Goal: Transaction & Acquisition: Purchase product/service

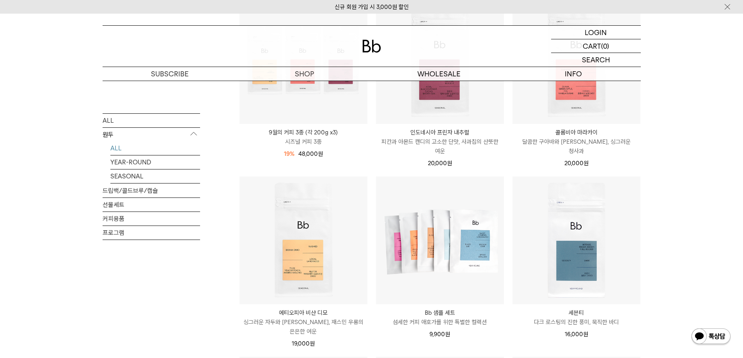
scroll to position [273, 0]
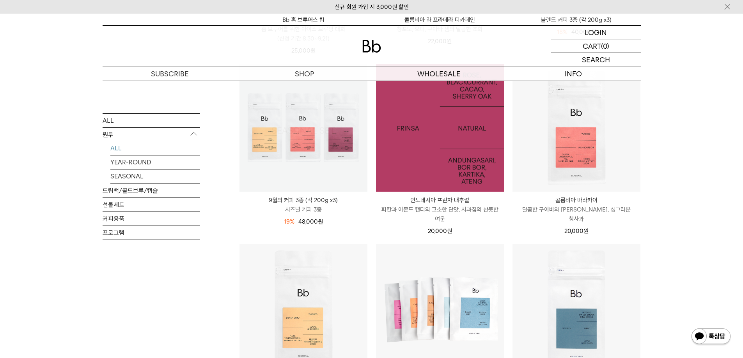
click at [302, 145] on img at bounding box center [303, 128] width 128 height 128
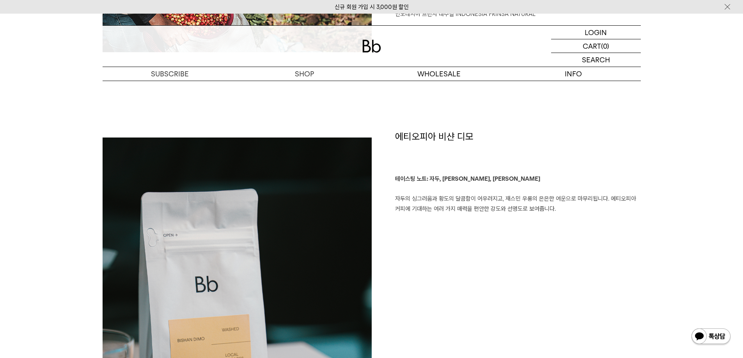
scroll to position [507, 0]
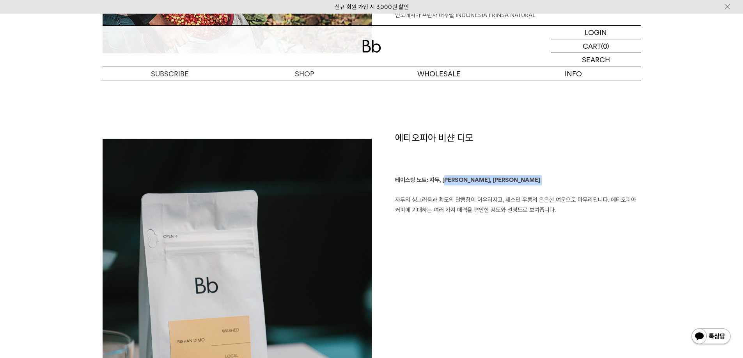
drag, startPoint x: 450, startPoint y: 181, endPoint x: 511, endPoint y: 188, distance: 61.2
click at [511, 188] on p "테이스팅 노트: 자두, 황도, 재스민 우롱 자두의 싱그러움과 황도의 달콤함이 어우러지고, 재스민 우롱의 은은한 여운으로 마무리됩니다. 에티오피…" at bounding box center [518, 196] width 246 height 40
drag, startPoint x: 522, startPoint y: 201, endPoint x: 546, endPoint y: 207, distance: 24.9
click at [546, 207] on p "테이스팅 노트: 자두, 황도, 재스민 우롱 자두의 싱그러움과 황도의 달콤함이 어우러지고, 재스민 우롱의 은은한 여운으로 마무리됩니다. 에티오피…" at bounding box center [518, 196] width 246 height 40
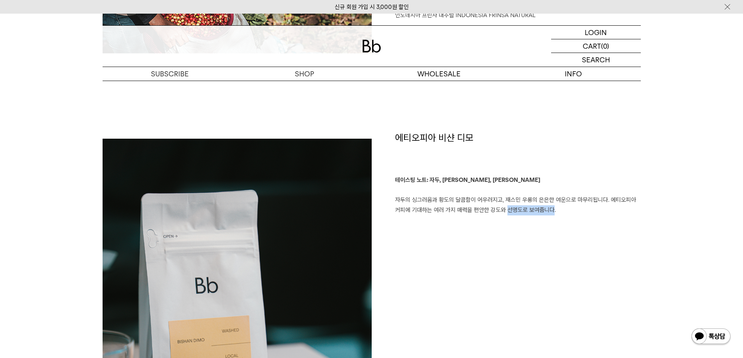
click at [546, 207] on p "테이스팅 노트: 자두, 황도, 재스민 우롱 자두의 싱그러움과 황도의 달콤함이 어우러지고, 재스민 우롱의 은은한 여운으로 마무리됩니다. 에티오피…" at bounding box center [518, 196] width 246 height 40
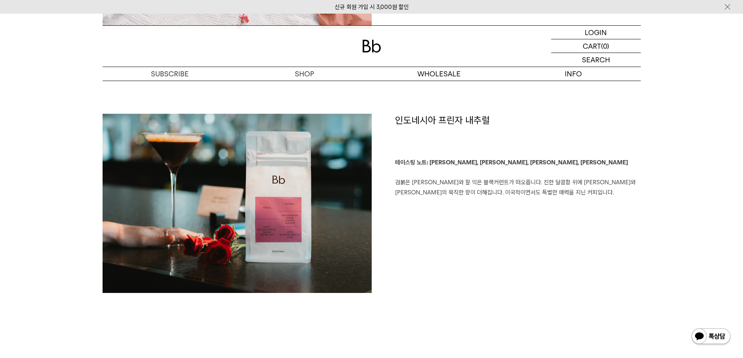
scroll to position [1287, 0]
